Goal: Information Seeking & Learning: Check status

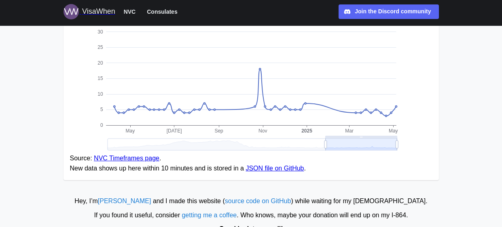
scroll to position [735, 0]
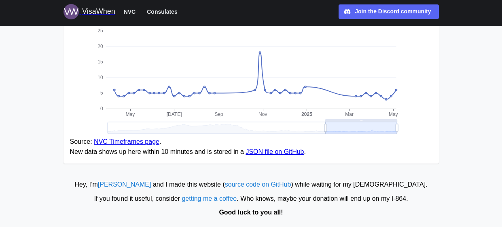
click at [453, 196] on div "If you found it useful, consider getting me a coffee . Who knows, maybe your do…" at bounding box center [251, 199] width 494 height 10
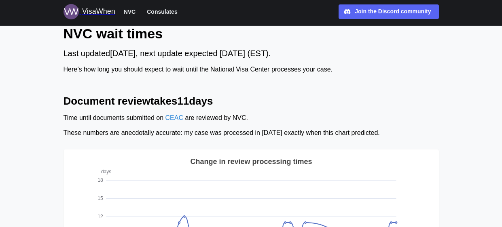
scroll to position [0, 0]
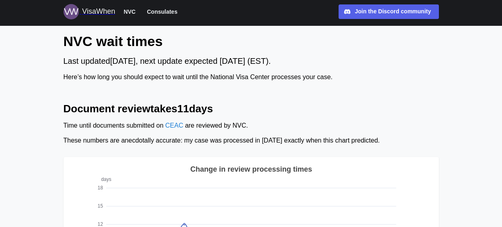
click at [379, 15] on div "Join the Discord community" at bounding box center [393, 11] width 76 height 9
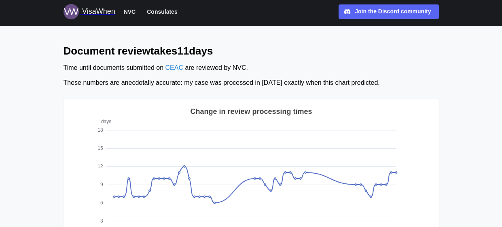
scroll to position [42, 0]
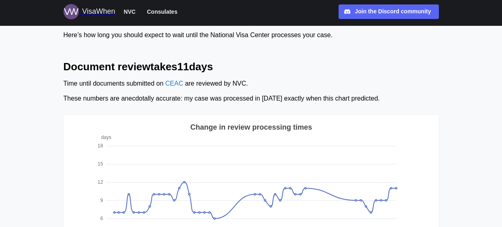
click at [102, 12] on div "VisaWhen" at bounding box center [98, 11] width 33 height 11
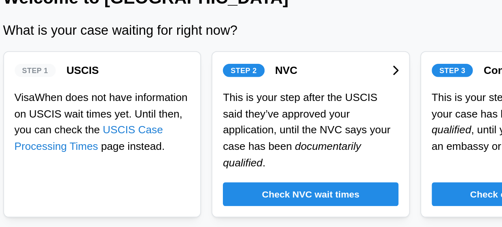
click at [252, 152] on span "Check NVC wait times" at bounding box center [250, 159] width 59 height 14
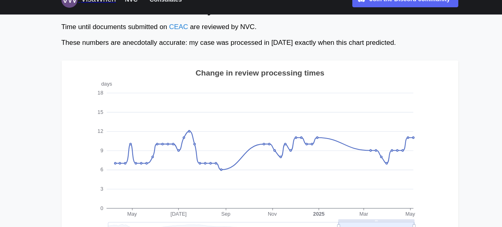
scroll to position [92, 0]
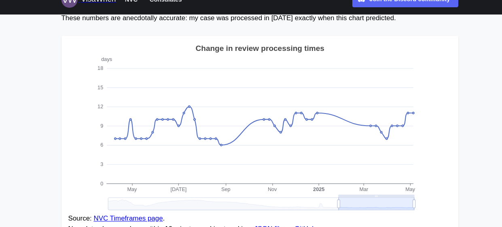
click at [273, 212] on icon "days 0 3 6 9 12 15 [DATE] [DATE] Sep Nov Mar [DATE] Change in review processing…" at bounding box center [251, 134] width 362 height 162
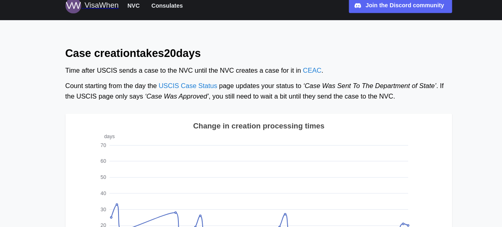
scroll to position [329, 0]
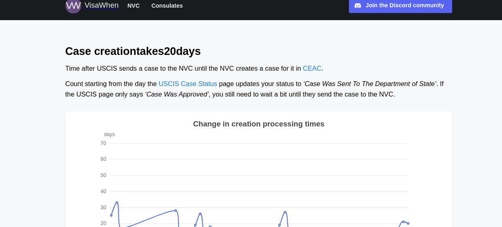
click at [425, 197] on icon "days 0 10 20 30 40 50 60 70 May [DATE] Sep Nov Mar [DATE] Change in creation pr…" at bounding box center [251, 202] width 362 height 162
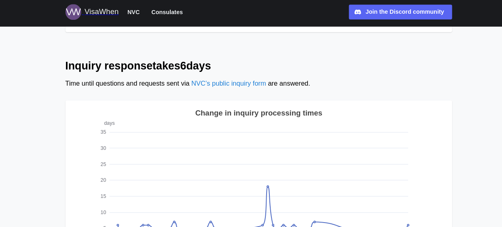
scroll to position [604, 0]
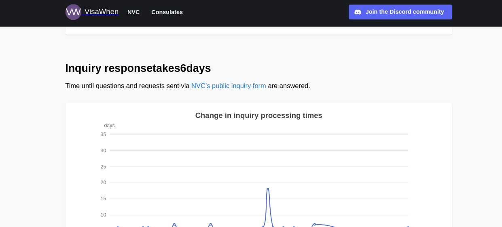
click at [225, 86] on link "NVC’s public inquiry form" at bounding box center [222, 83] width 72 height 7
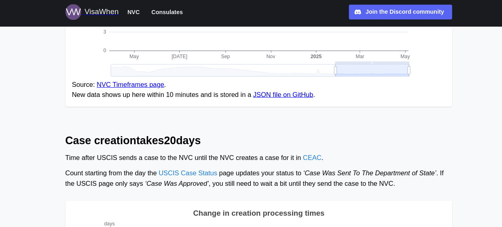
scroll to position [246, 0]
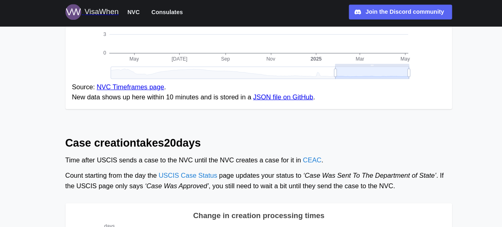
click at [173, 173] on link "USCIS Case Status" at bounding box center [182, 170] width 57 height 7
